Goal: Find specific page/section: Find specific page/section

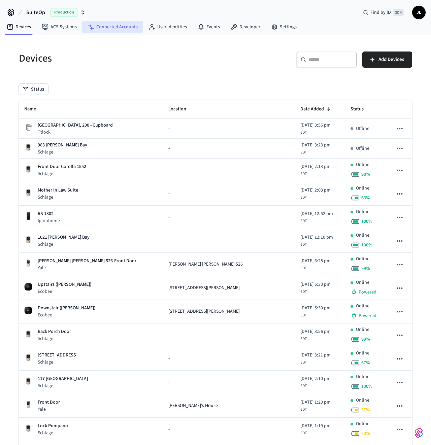
click at [103, 29] on link "Connected Accounts" at bounding box center [112, 27] width 61 height 12
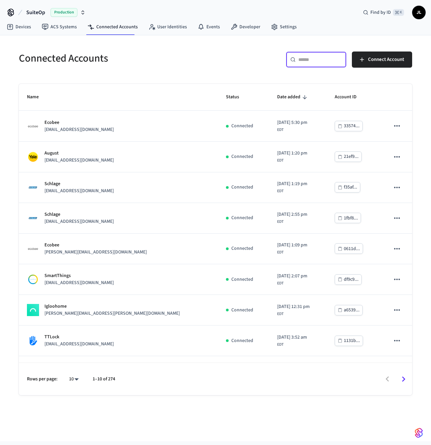
click at [330, 56] on input "text" at bounding box center [320, 59] width 44 height 7
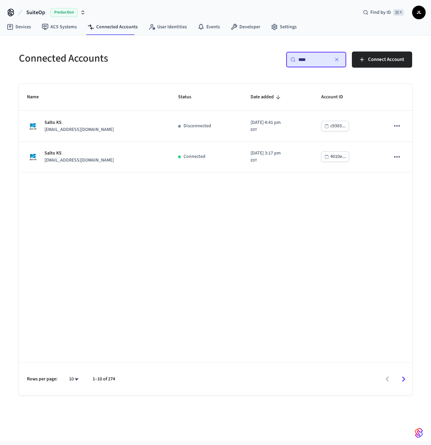
type input "*****"
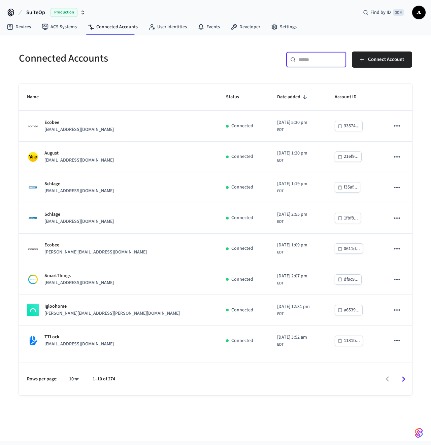
click at [31, 58] on h5 "Connected Accounts" at bounding box center [115, 59] width 193 height 14
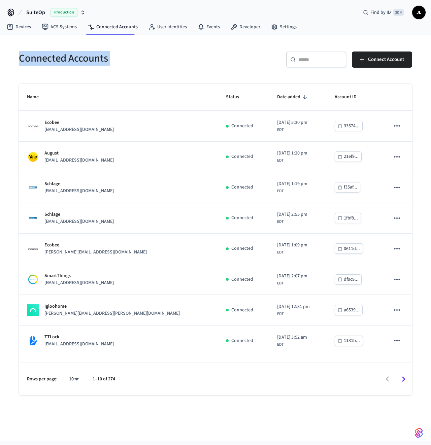
click at [31, 58] on h5 "Connected Accounts" at bounding box center [115, 59] width 193 height 14
click at [55, 54] on h5 "Connected Accounts" at bounding box center [115, 59] width 193 height 14
click at [33, 54] on h5 "Connected Accounts" at bounding box center [115, 59] width 193 height 14
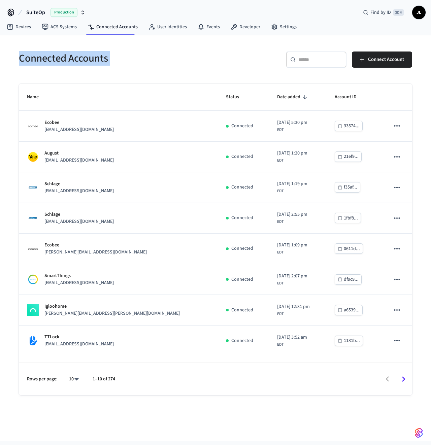
click at [94, 57] on h5 "Connected Accounts" at bounding box center [115, 59] width 193 height 14
click at [128, 46] on div "Connected Accounts" at bounding box center [111, 58] width 201 height 30
click at [26, 24] on link "Devices" at bounding box center [18, 27] width 35 height 12
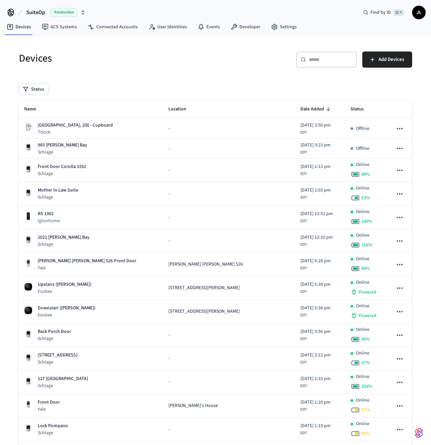
click at [343, 61] on input "text" at bounding box center [331, 59] width 44 height 7
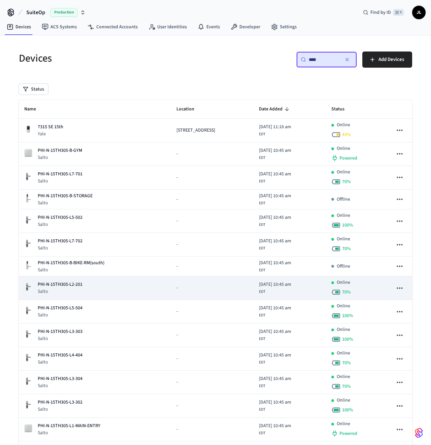
type input "****"
click at [87, 287] on div "PHI-N-15TH305-L2-201 Salto" at bounding box center [94, 288] width 141 height 14
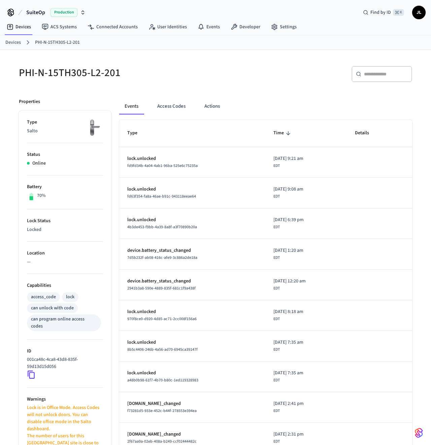
click at [87, 69] on h5 "PHI-N-15TH305-L2-201" at bounding box center [115, 73] width 193 height 14
copy div "PHI-N-15TH305-L2-201"
click at [140, 85] on div "PHI-N-15TH305-L2-201" at bounding box center [111, 73] width 201 height 30
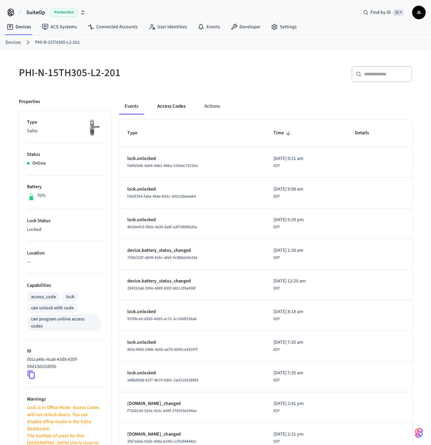
click at [167, 107] on button "Access Codes" at bounding box center [171, 106] width 39 height 16
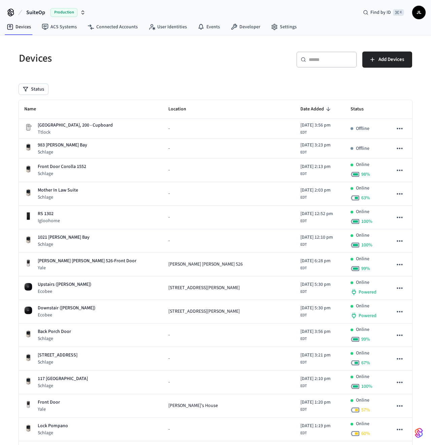
click at [329, 52] on div "​ ​" at bounding box center [326, 60] width 61 height 16
paste input "**********"
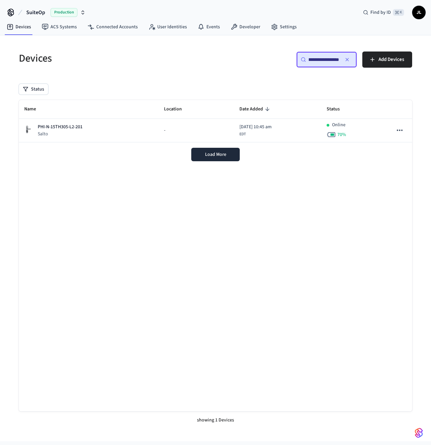
drag, startPoint x: 324, startPoint y: 59, endPoint x: 422, endPoint y: 62, distance: 98.4
click at [422, 62] on div "**********" at bounding box center [215, 232] width 415 height 394
type input "**********"
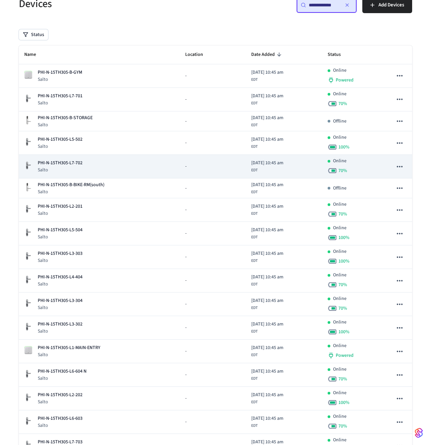
scroll to position [81, 0]
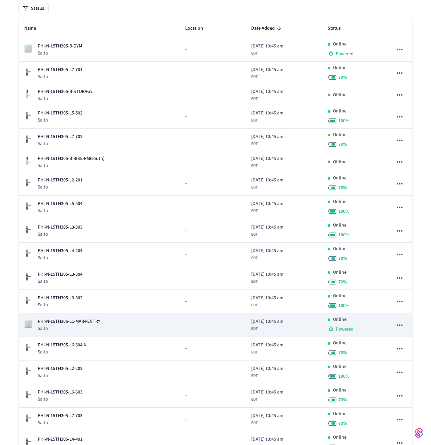
click at [76, 324] on p "PHI-N-15TH305-L1-MAIN-ENTRY" at bounding box center [69, 321] width 63 height 7
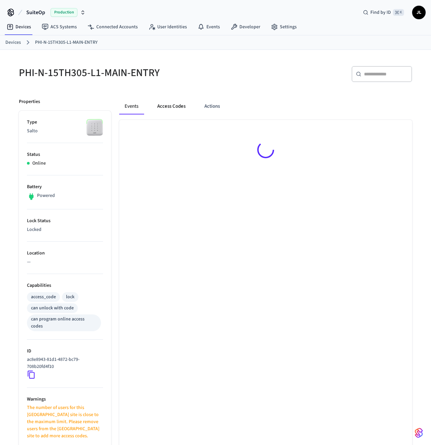
click at [173, 106] on button "Access Codes" at bounding box center [171, 106] width 39 height 16
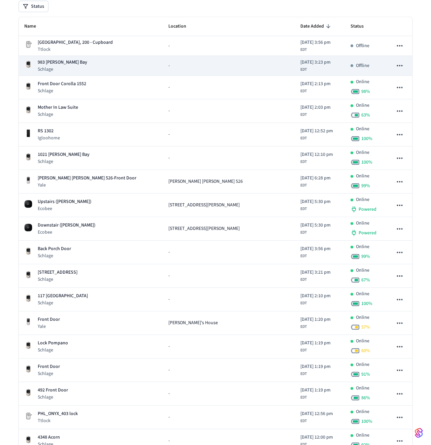
scroll to position [40, 0]
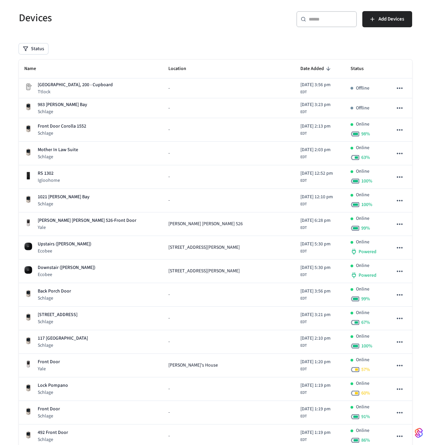
click at [339, 10] on div "​ ​ Add Devices" at bounding box center [312, 18] width 201 height 30
click at [335, 20] on input "text" at bounding box center [331, 19] width 44 height 7
paste input "**********"
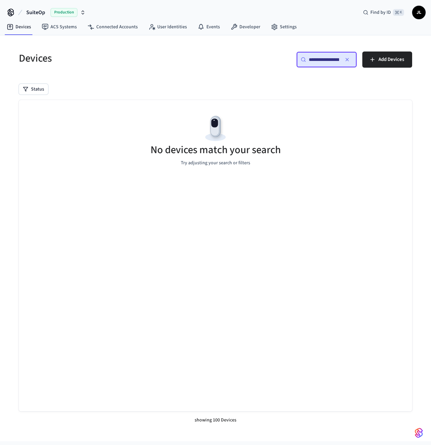
scroll to position [0, 15]
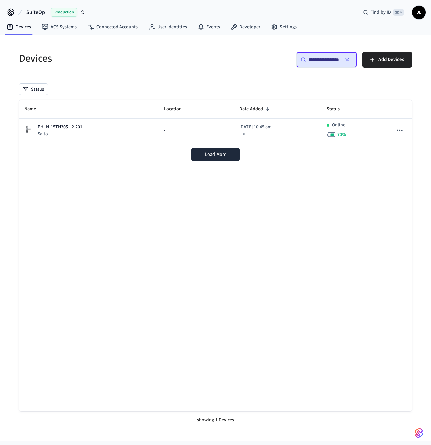
drag, startPoint x: 323, startPoint y: 58, endPoint x: 361, endPoint y: 63, distance: 39.0
click at [361, 63] on div "**********" at bounding box center [316, 63] width 193 height 22
click at [325, 60] on input "**********" at bounding box center [324, 59] width 30 height 7
drag, startPoint x: 324, startPoint y: 59, endPoint x: 362, endPoint y: 58, distance: 38.1
click at [362, 58] on div "**********" at bounding box center [316, 63] width 193 height 22
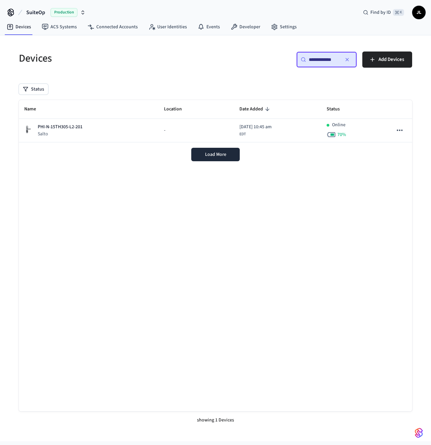
scroll to position [0, 0]
type input "**********"
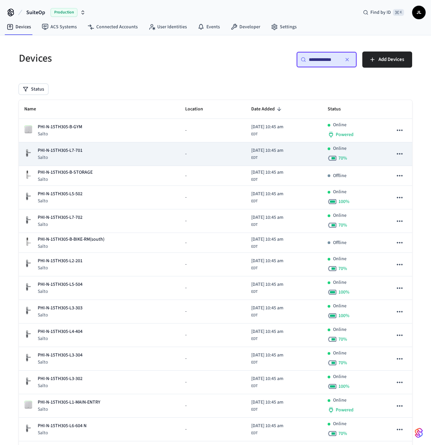
click at [62, 155] on p "Salto" at bounding box center [60, 157] width 45 height 7
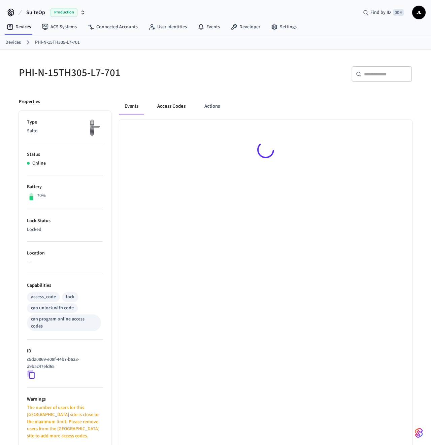
click at [163, 104] on button "Access Codes" at bounding box center [171, 106] width 39 height 16
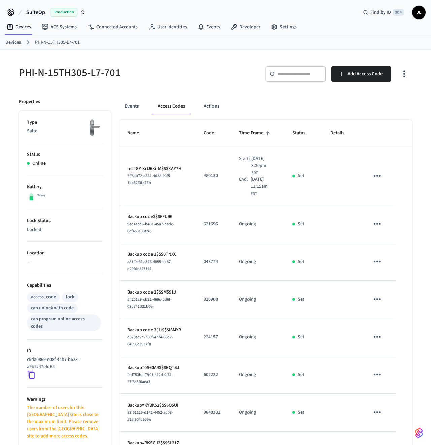
click at [99, 74] on h5 "PHI-N-15TH305-L7-701" at bounding box center [115, 73] width 193 height 14
copy div "PHI-N-15TH305-L7-701"
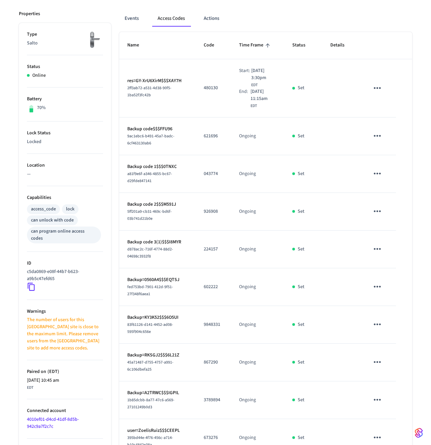
scroll to position [81, 0]
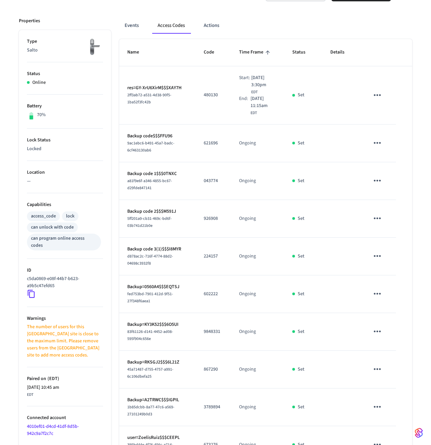
click at [257, 93] on div "[DATE] 3:30pm EDT" at bounding box center [263, 84] width 25 height 21
click at [257, 102] on span "[DATE] 11:15am" at bounding box center [264, 102] width 26 height 14
click at [139, 28] on button "Events" at bounding box center [131, 26] width 25 height 16
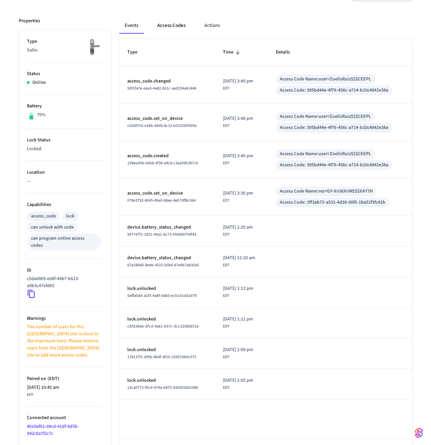
click at [170, 26] on button "Access Codes" at bounding box center [171, 26] width 39 height 16
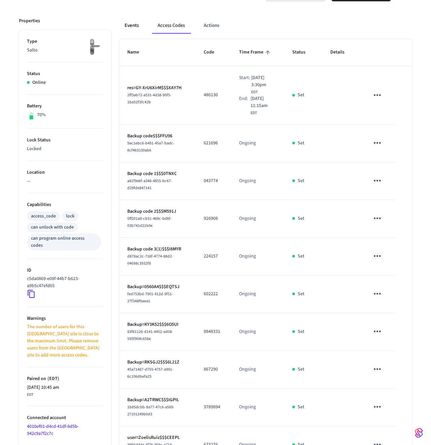
click at [135, 26] on button "Events" at bounding box center [131, 26] width 25 height 16
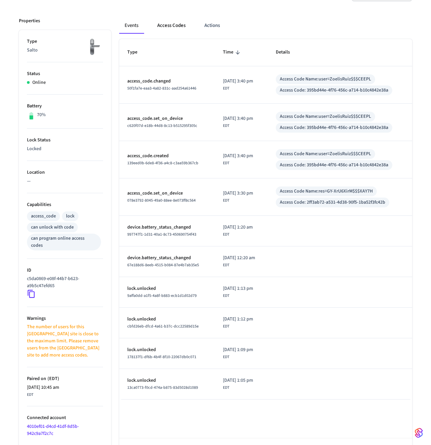
click at [171, 26] on button "Access Codes" at bounding box center [171, 26] width 39 height 16
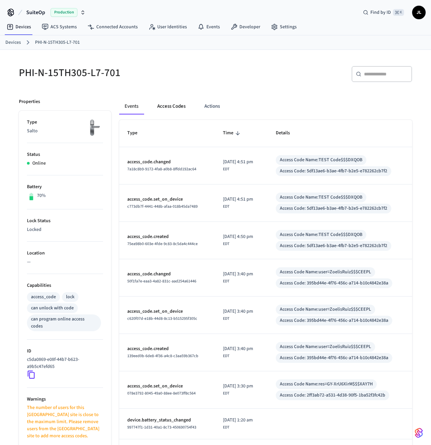
click at [175, 112] on button "Access Codes" at bounding box center [171, 106] width 39 height 16
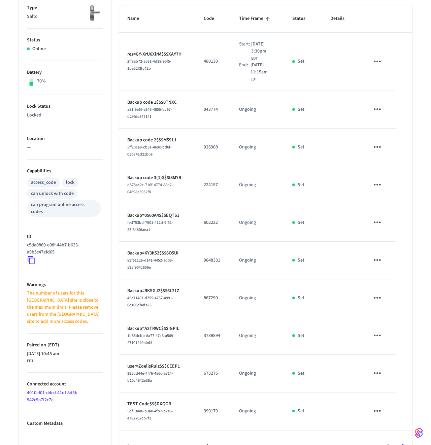
scroll to position [132, 0]
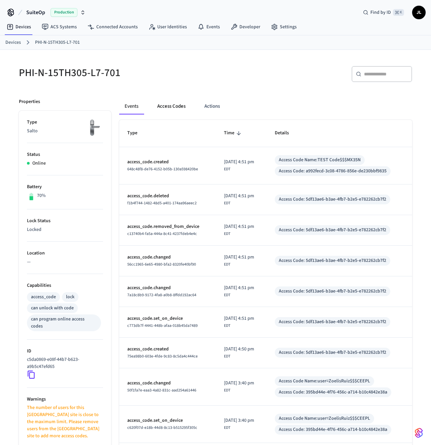
click at [174, 104] on button "Access Codes" at bounding box center [171, 106] width 39 height 16
